Goal: Use online tool/utility

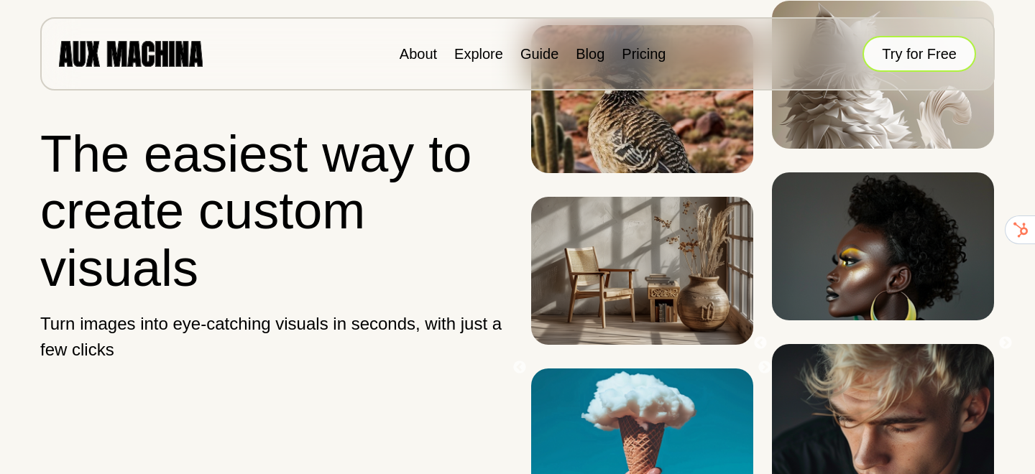
click at [916, 61] on button "Try for Free" at bounding box center [919, 54] width 114 height 36
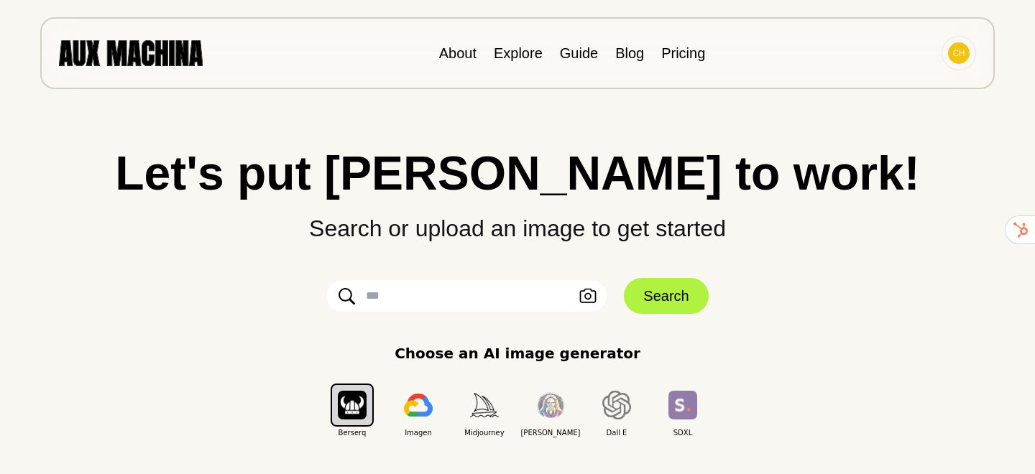
click at [937, 131] on div "Let's put Ai to work! Search or upload an image to get started Upload an Image …" at bounding box center [517, 237] width 977 height 474
click at [588, 298] on icon "button" at bounding box center [588, 296] width 17 height 14
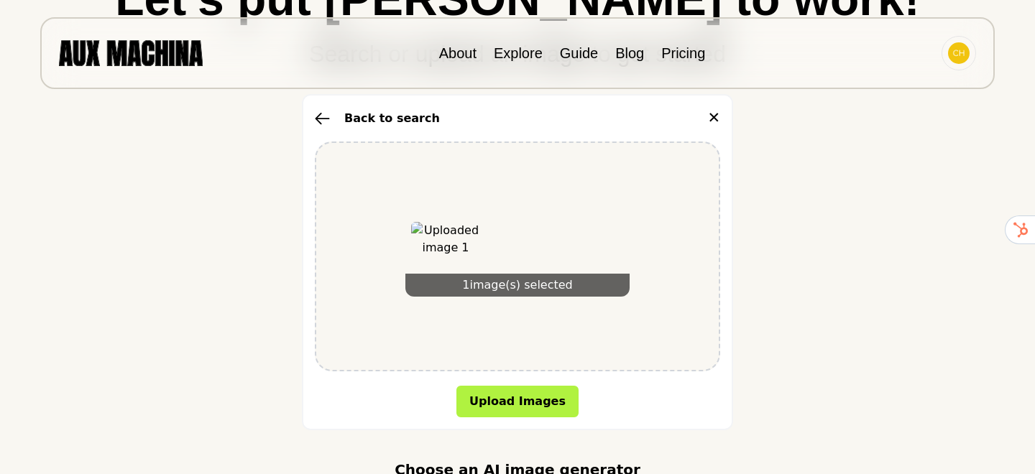
scroll to position [189, 0]
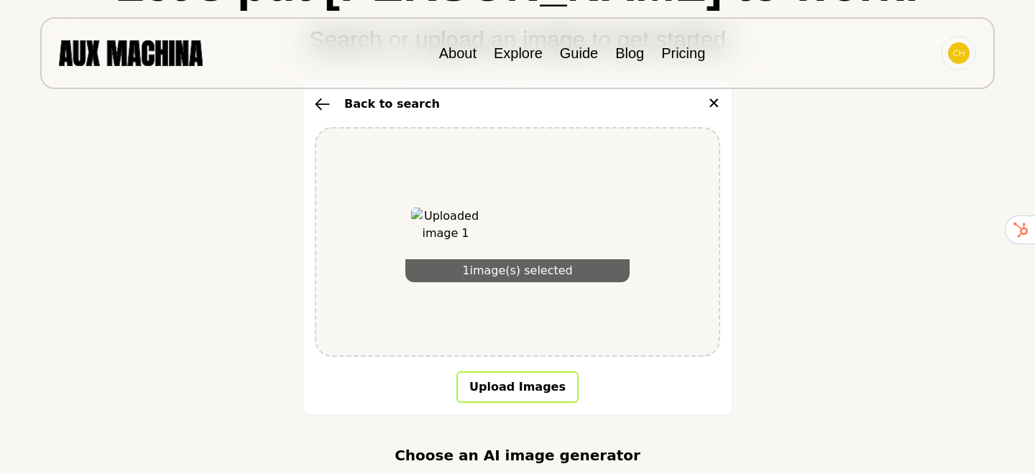
click at [493, 382] on button "Upload Images" at bounding box center [517, 387] width 122 height 32
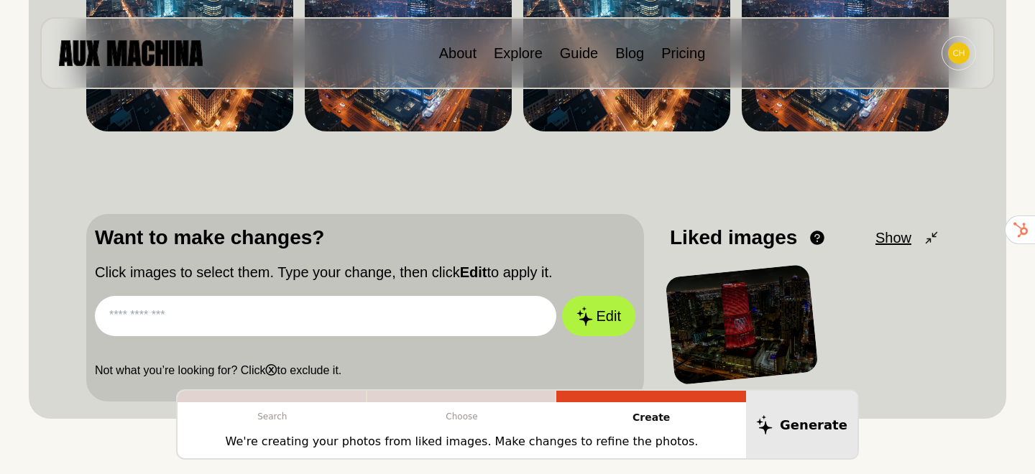
scroll to position [301, 0]
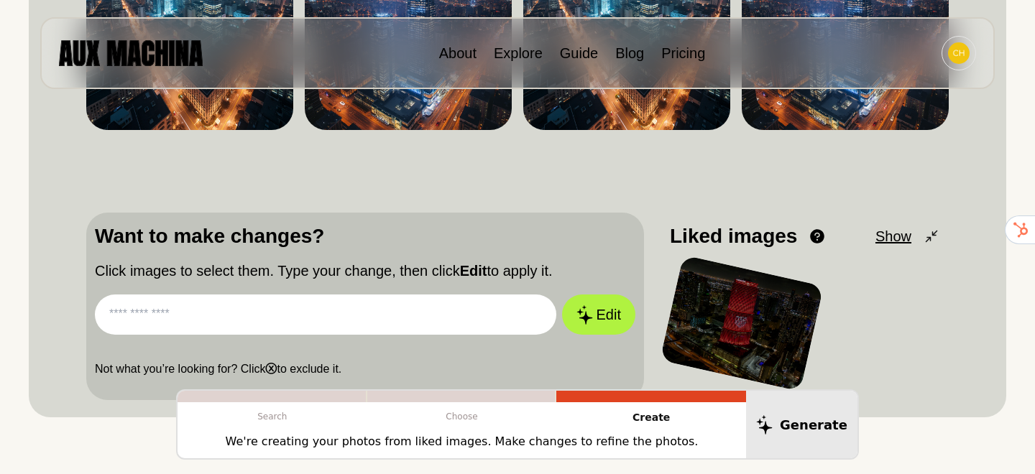
click at [405, 308] on input "text" at bounding box center [325, 315] width 461 height 40
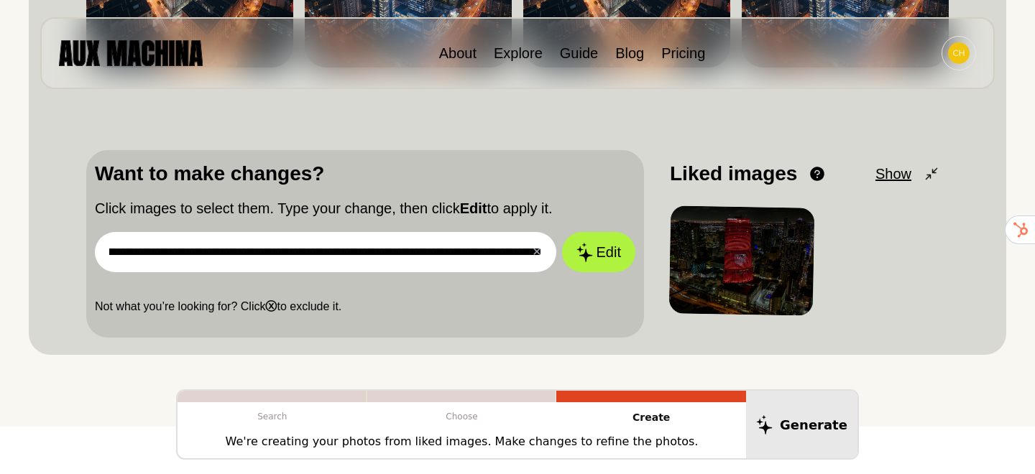
scroll to position [0, 115]
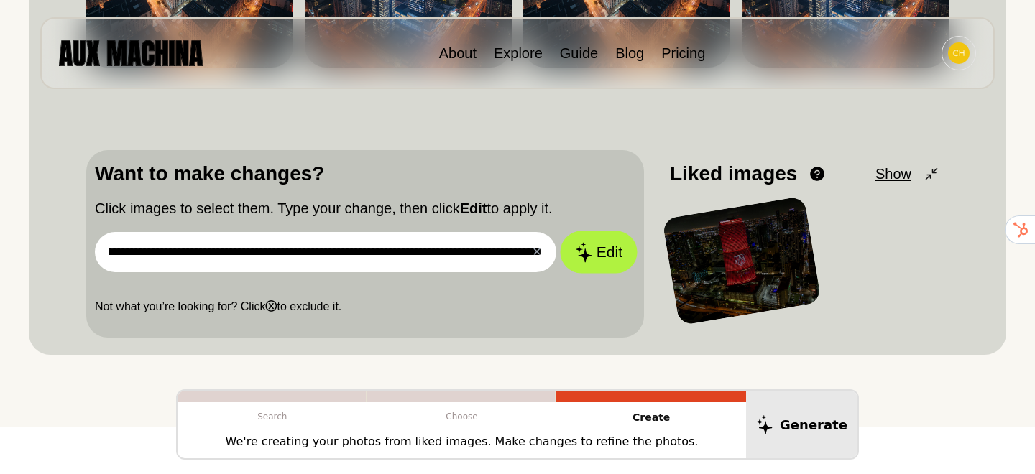
type input "**********"
click at [593, 261] on button "Edit" at bounding box center [599, 252] width 78 height 42
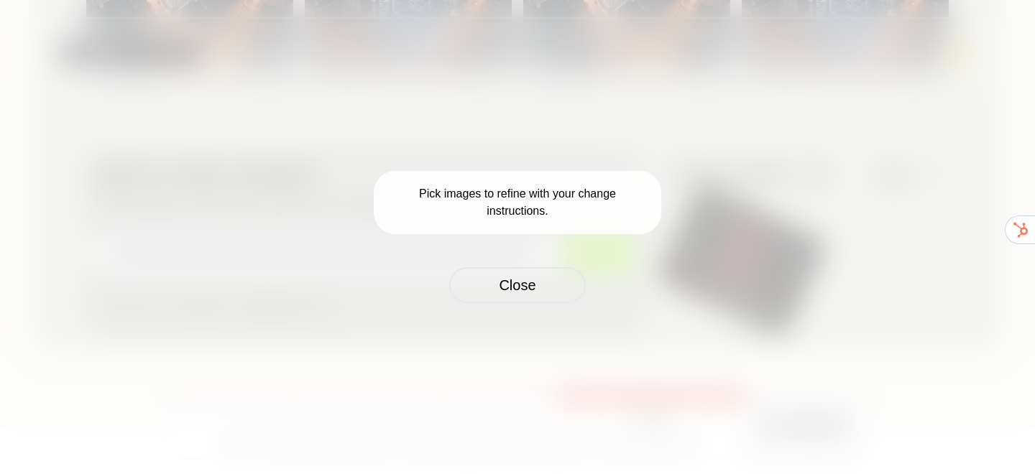
scroll to position [0, 0]
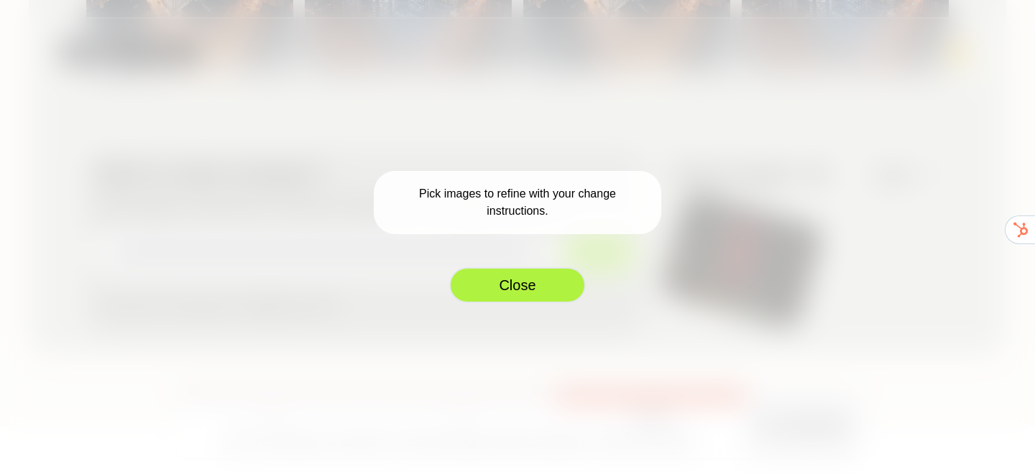
click at [540, 284] on button "Close" at bounding box center [517, 285] width 137 height 36
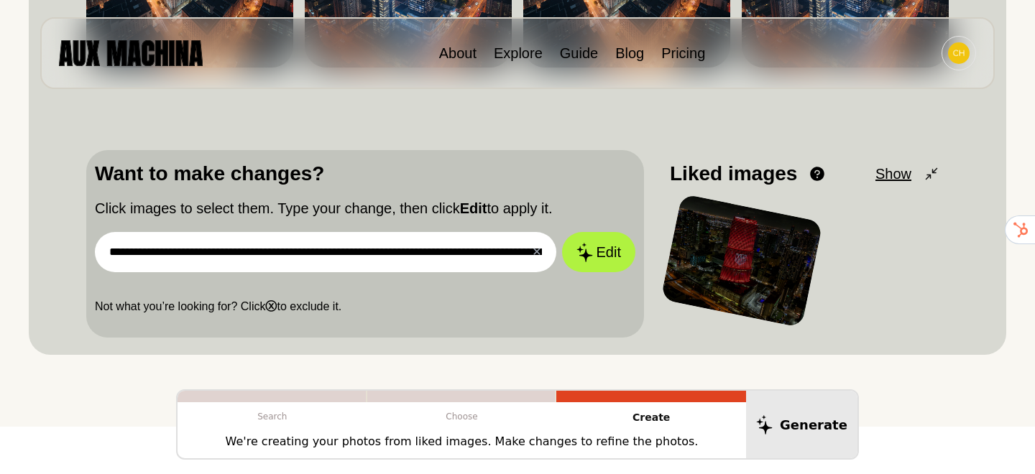
click at [721, 273] on div at bounding box center [741, 261] width 162 height 134
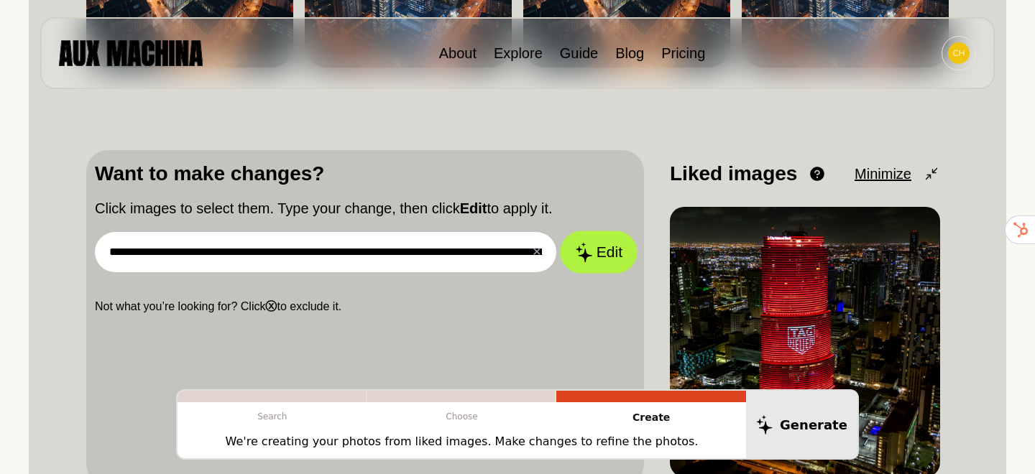
click at [601, 257] on button "Edit" at bounding box center [599, 252] width 78 height 42
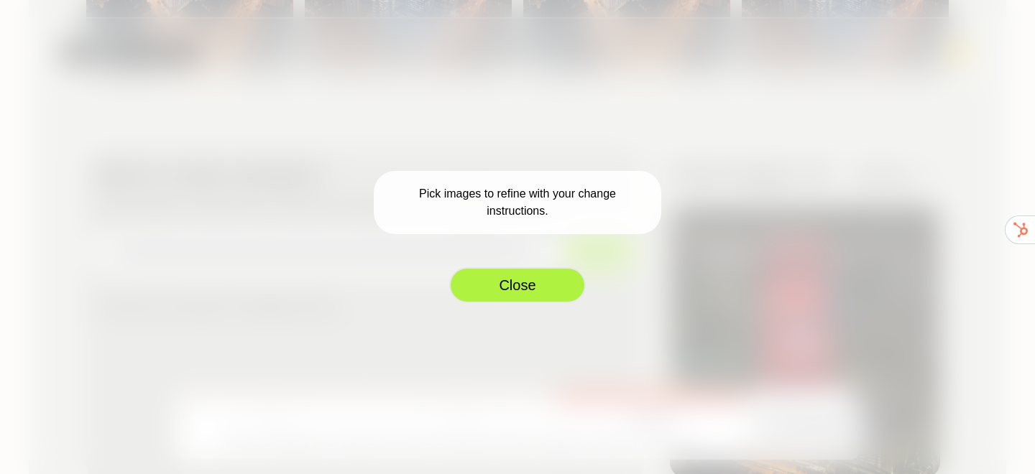
click at [520, 285] on button "Close" at bounding box center [517, 285] width 137 height 36
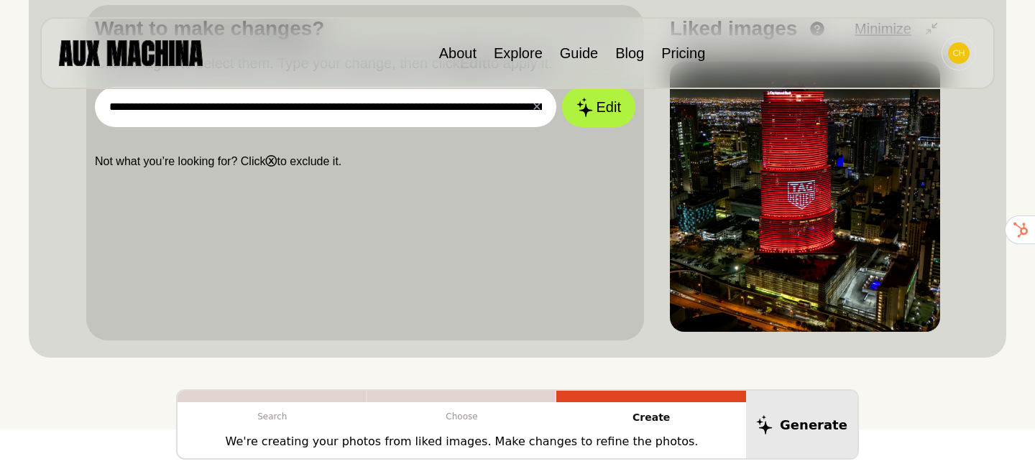
scroll to position [508, 0]
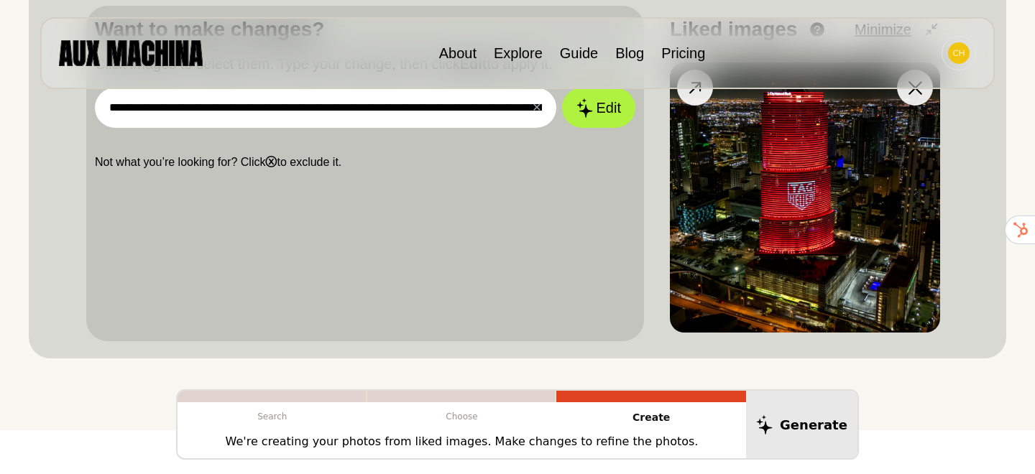
click at [833, 221] on img at bounding box center [805, 198] width 270 height 270
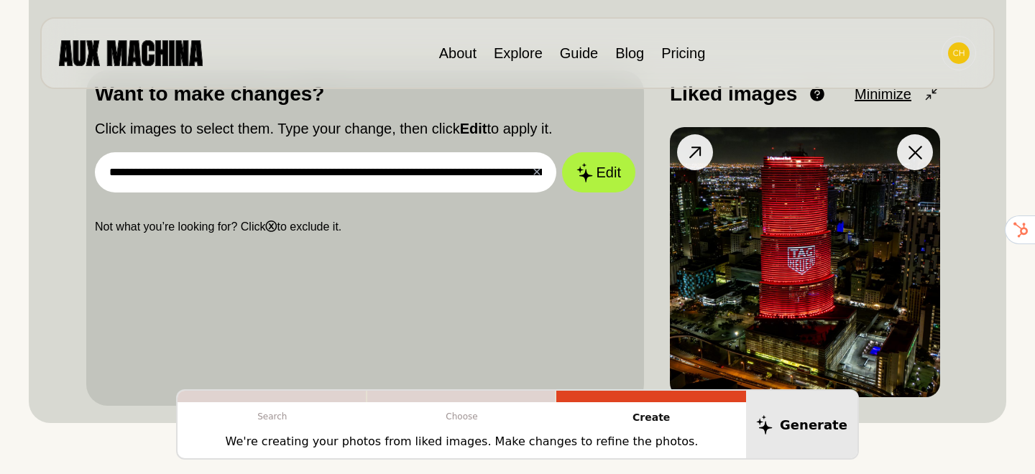
scroll to position [442, 0]
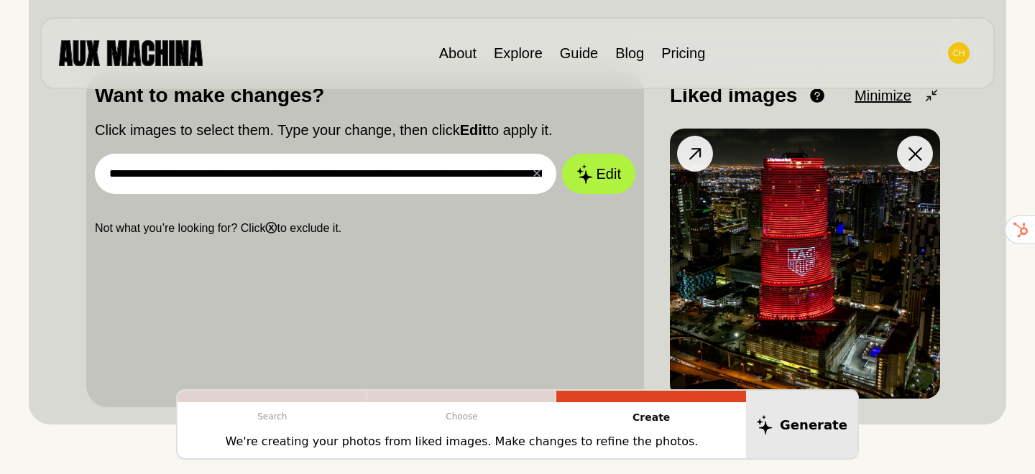
click at [704, 152] on icon at bounding box center [695, 154] width 21 height 21
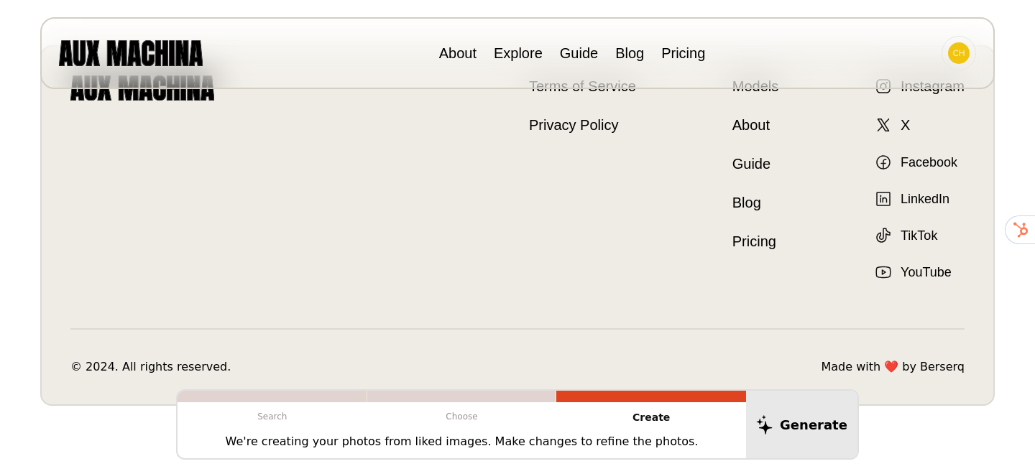
scroll to position [0, 0]
